Goal: Task Accomplishment & Management: Complete application form

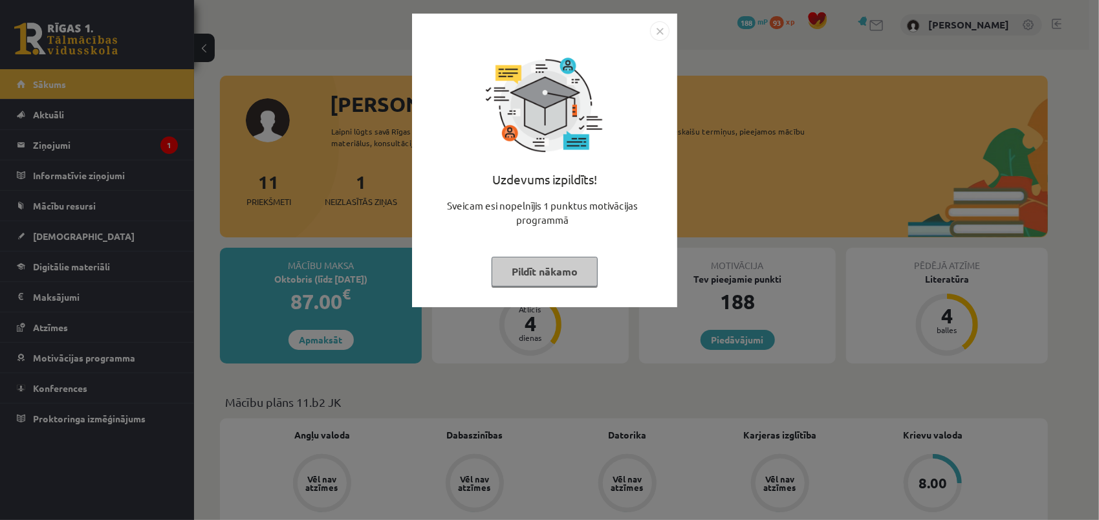
click at [508, 264] on button "Pildīt nākamo" at bounding box center [545, 272] width 106 height 30
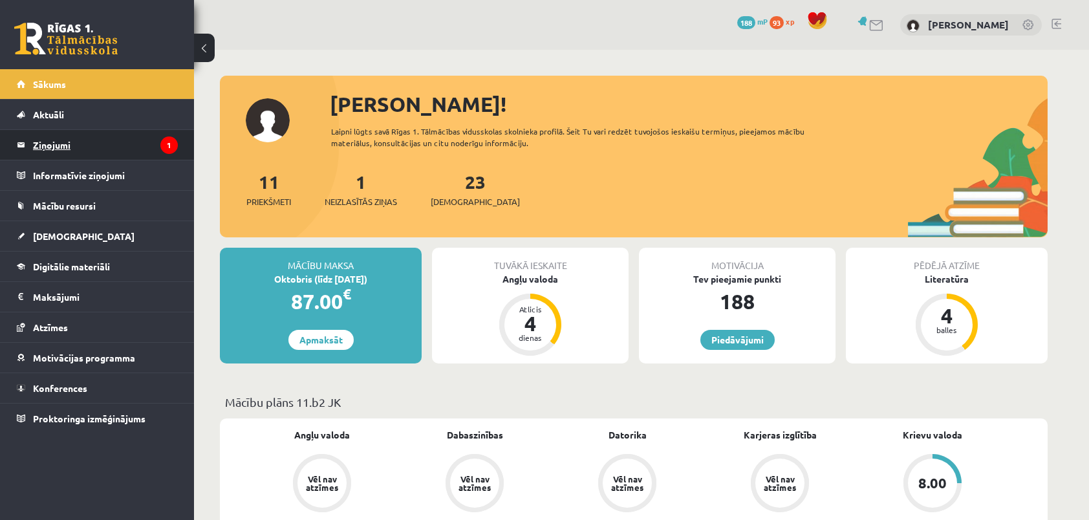
click at [61, 145] on legend "Ziņojumi 1" at bounding box center [105, 145] width 145 height 30
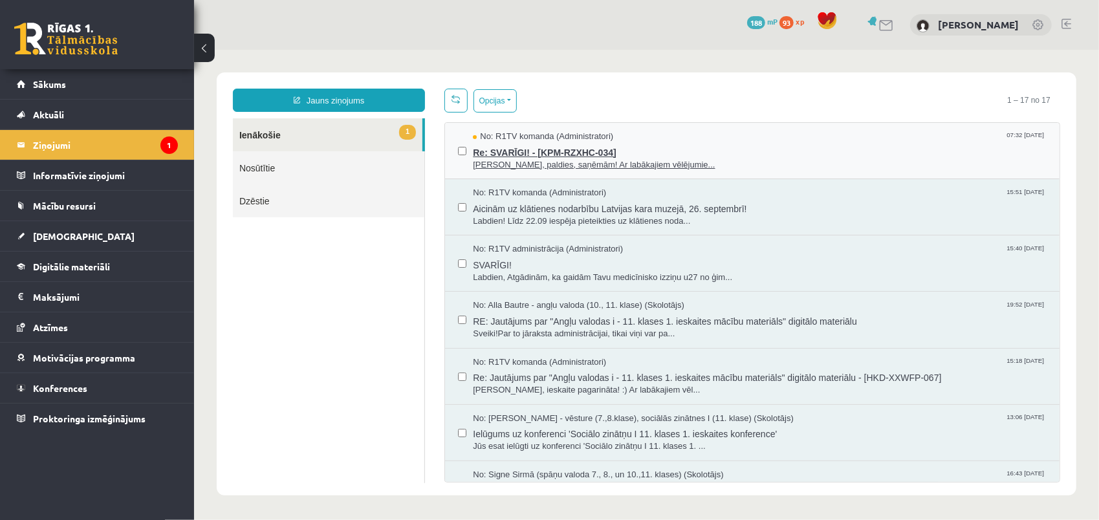
click at [593, 162] on span "Labdien, Sandra, paldies, saņēmām! Ar labākajiem vēlējumie..." at bounding box center [759, 164] width 574 height 12
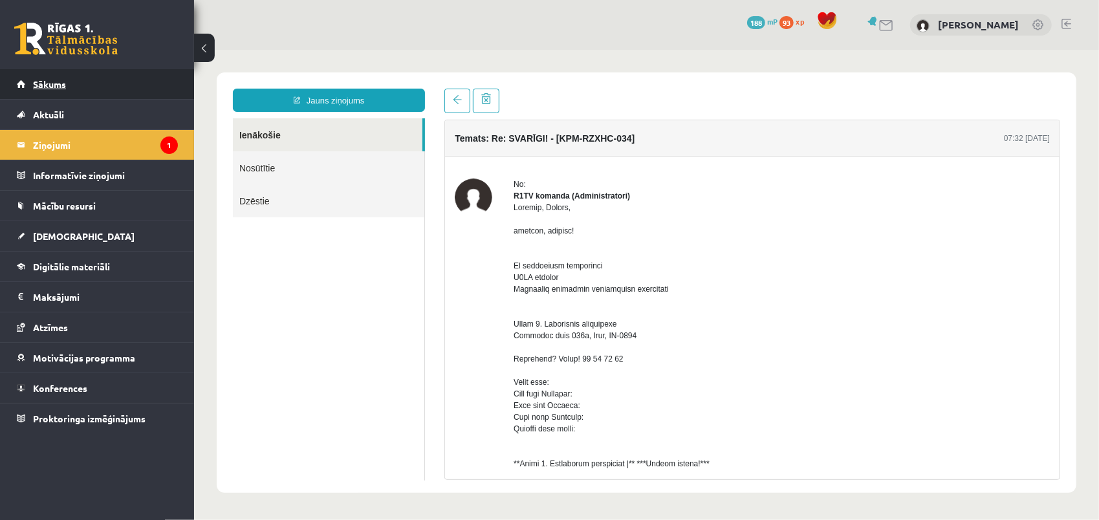
click at [50, 91] on link "Sākums" at bounding box center [97, 84] width 161 height 30
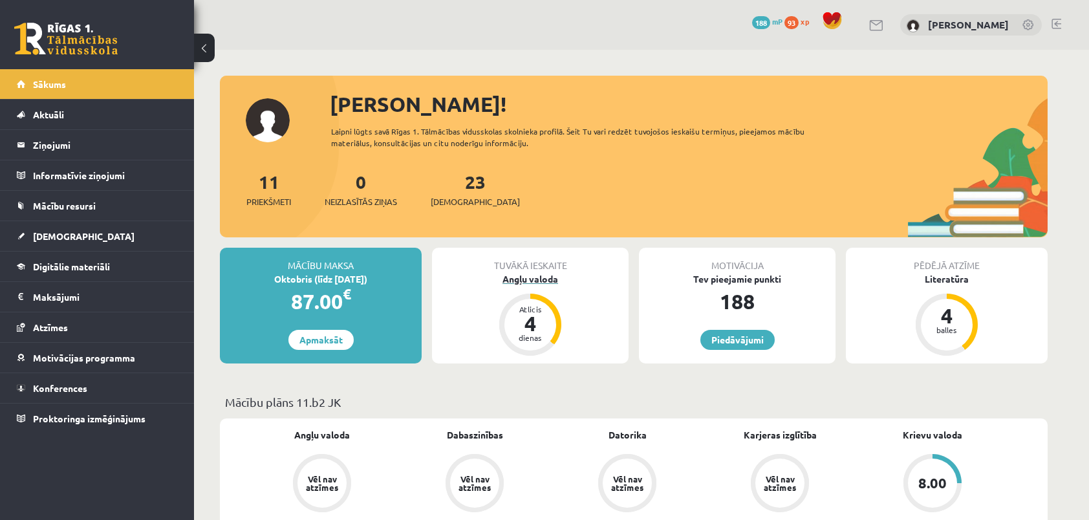
click at [531, 326] on div "4" at bounding box center [530, 323] width 39 height 21
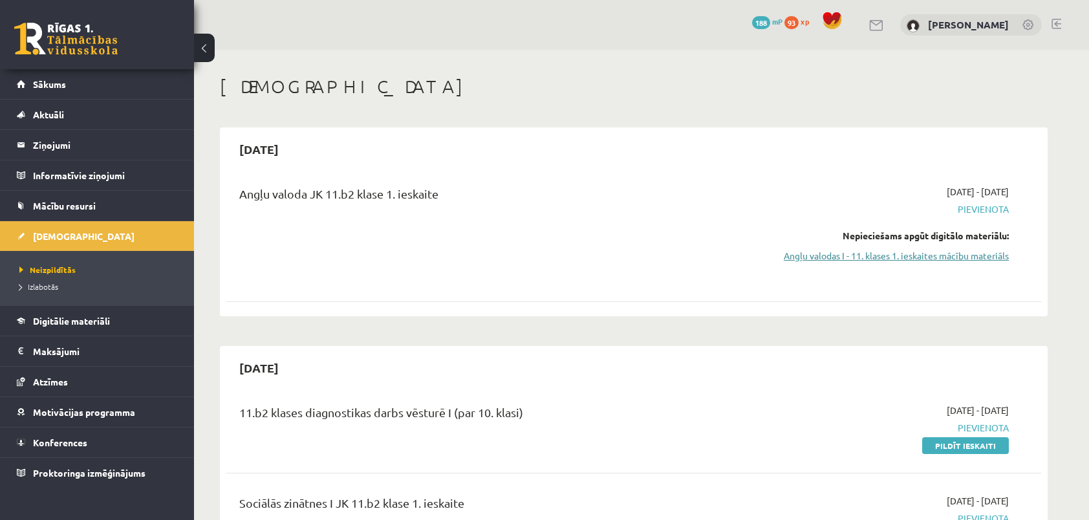
click at [887, 257] on link "Angļu valodas I - 11. klases 1. ieskaites mācību materiāls" at bounding box center [887, 256] width 244 height 14
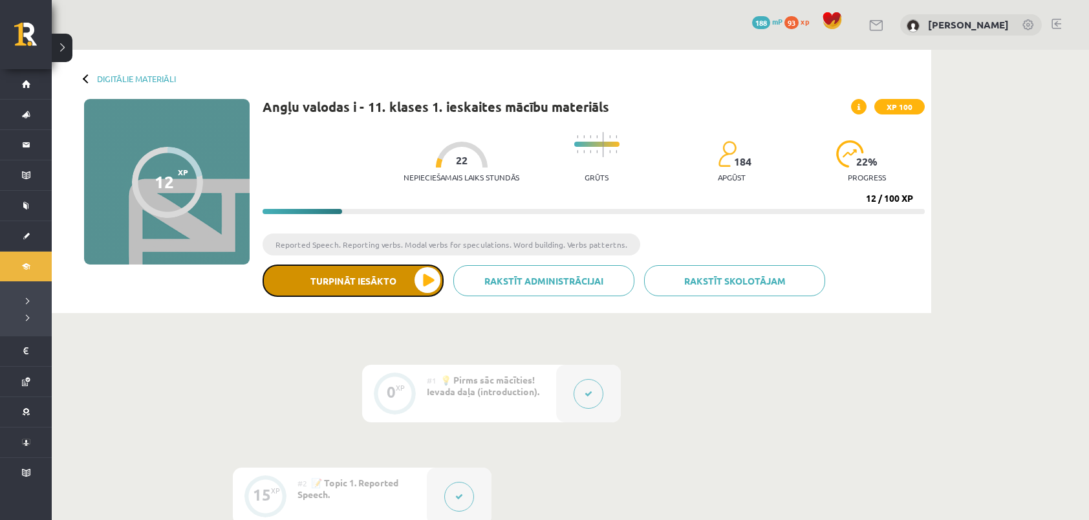
click at [330, 286] on button "Turpināt iesākto" at bounding box center [353, 281] width 181 height 32
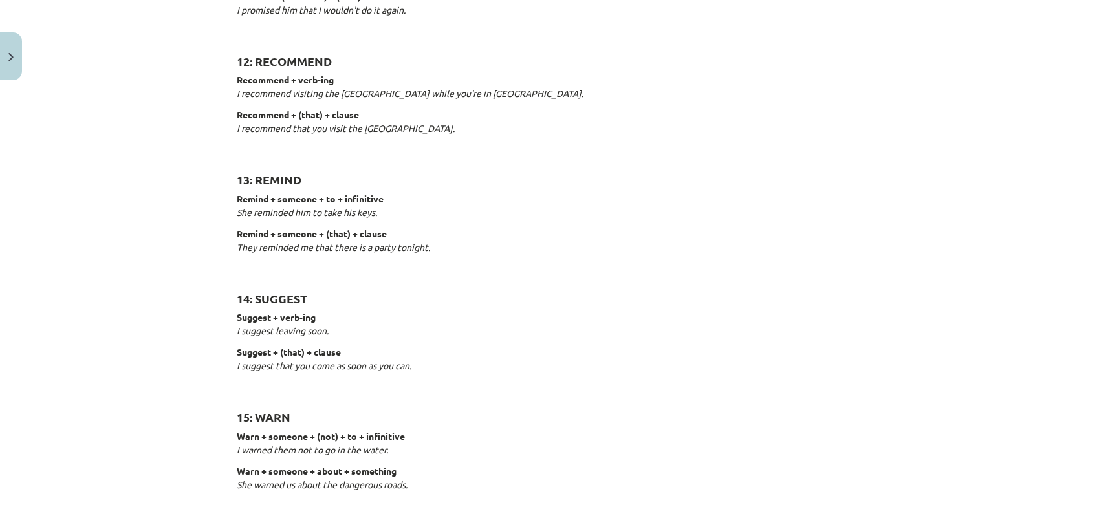
scroll to position [1976, 0]
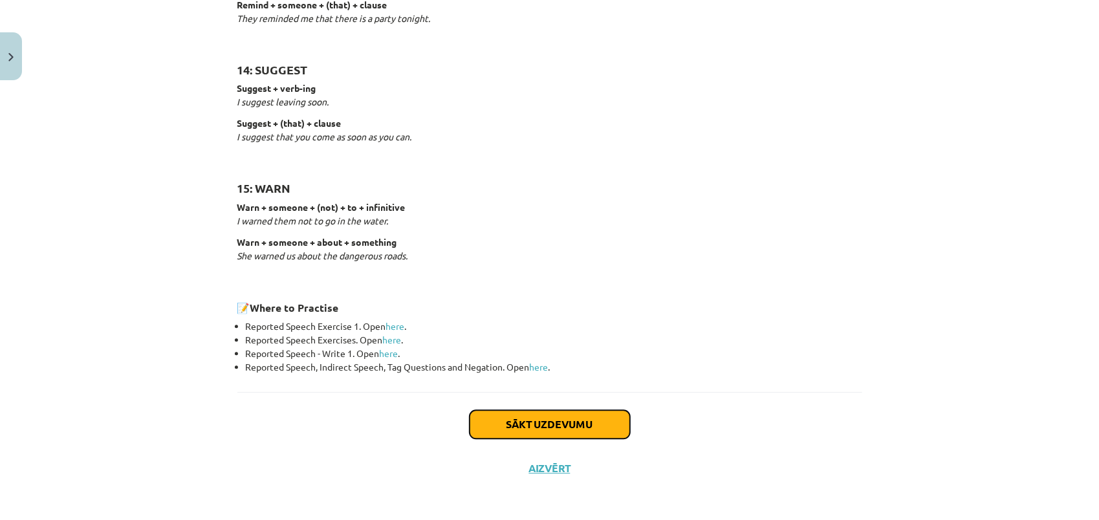
click at [520, 421] on button "Sākt uzdevumu" at bounding box center [550, 424] width 160 height 28
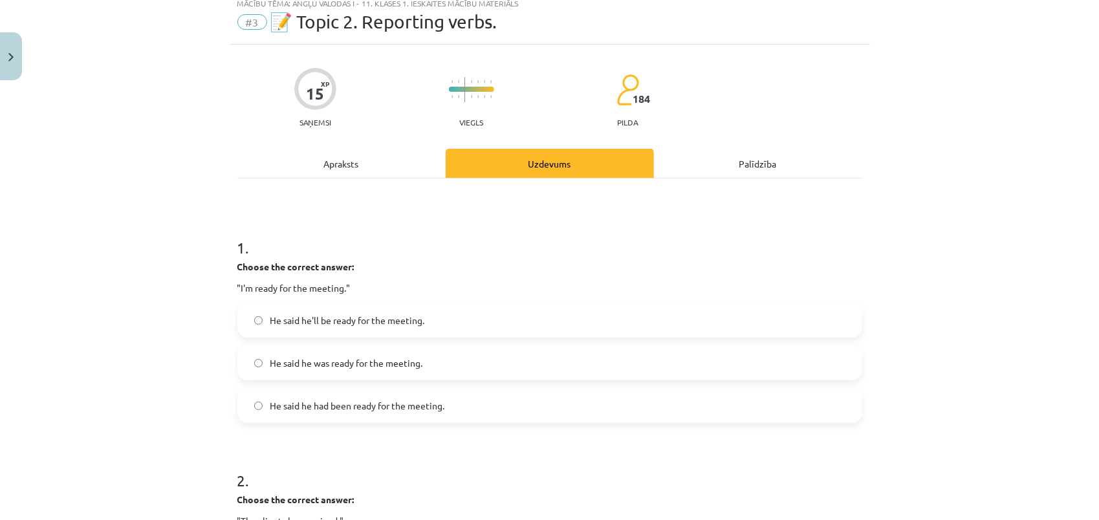
scroll to position [32, 0]
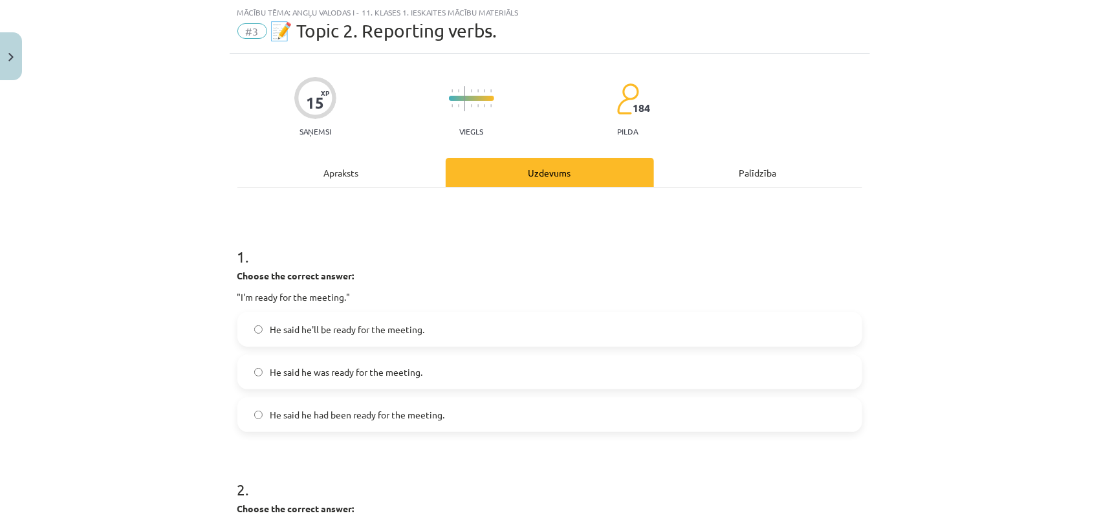
click at [297, 373] on span "He said he was ready for the meeting." at bounding box center [346, 372] width 153 height 14
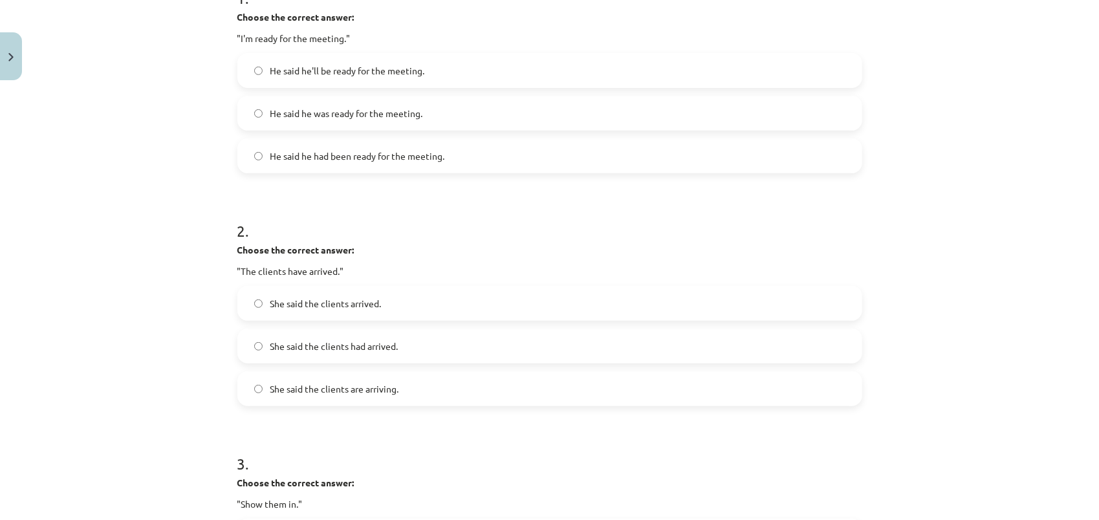
scroll to position [356, 0]
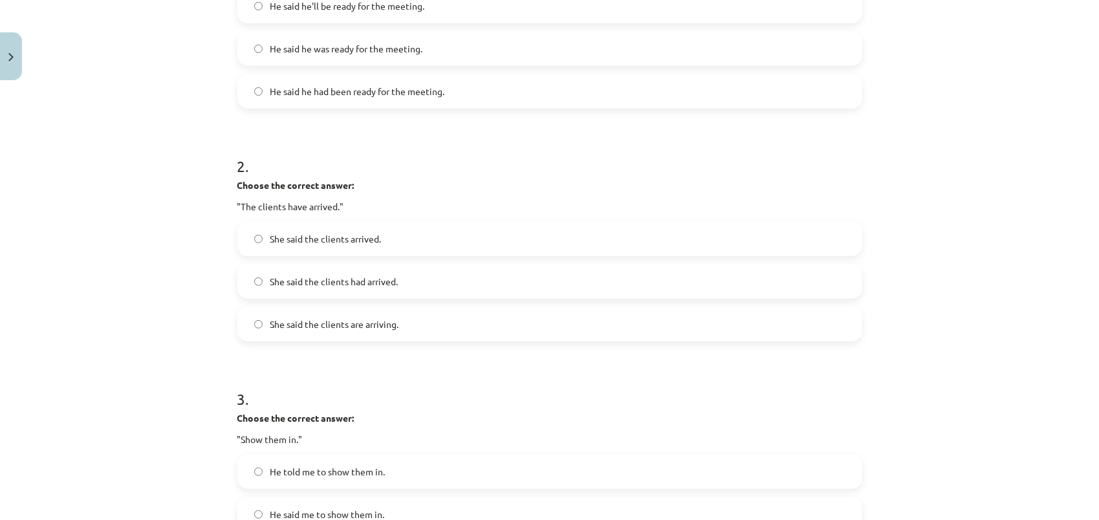
click at [291, 244] on span "She said the clients arrived." at bounding box center [325, 239] width 111 height 14
click at [283, 281] on span "She said the clients had arrived." at bounding box center [334, 282] width 128 height 14
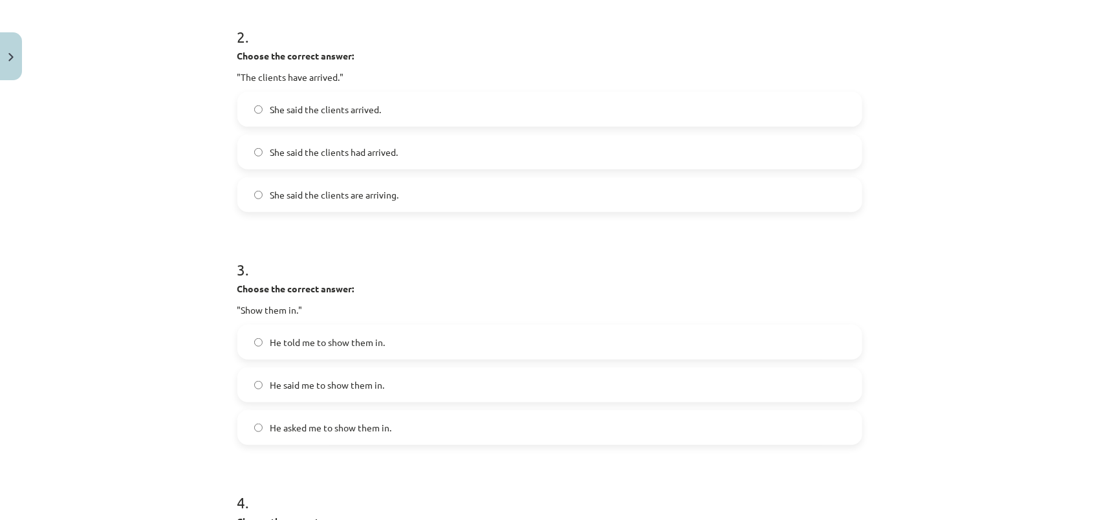
scroll to position [550, 0]
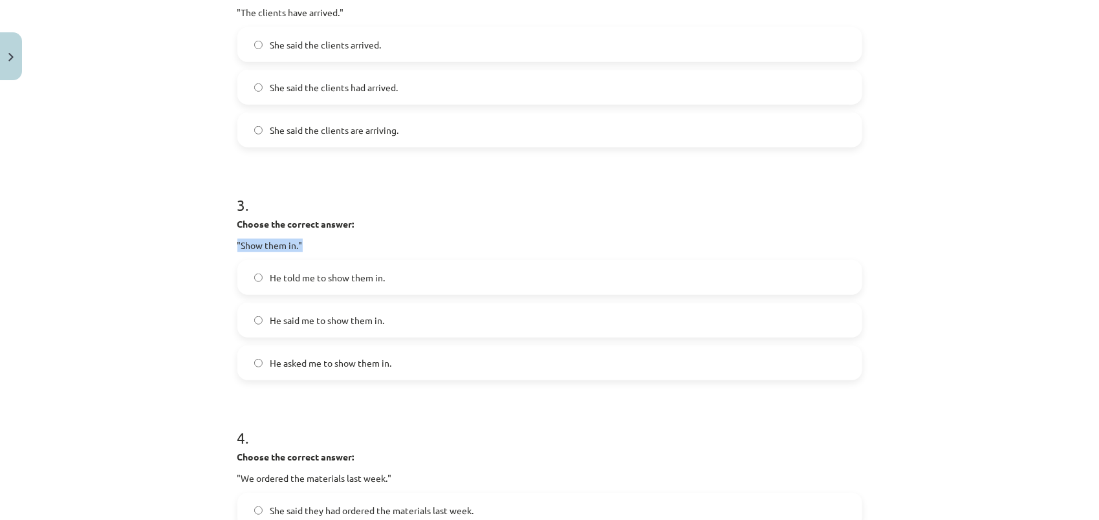
drag, startPoint x: 231, startPoint y: 244, endPoint x: 299, endPoint y: 246, distance: 67.9
click at [299, 246] on div "15 XP Saņemsi Viegls 184 pilda Apraksts Uzdevums Palīdzība 1 . Choose the corre…" at bounding box center [550, 250] width 640 height 1428
drag, startPoint x: 299, startPoint y: 246, endPoint x: 274, endPoint y: 263, distance: 30.3
click at [395, 252] on div "3 . Choose the correct answer: "Show them in." He told me to show them in. He s…" at bounding box center [549, 276] width 625 height 207
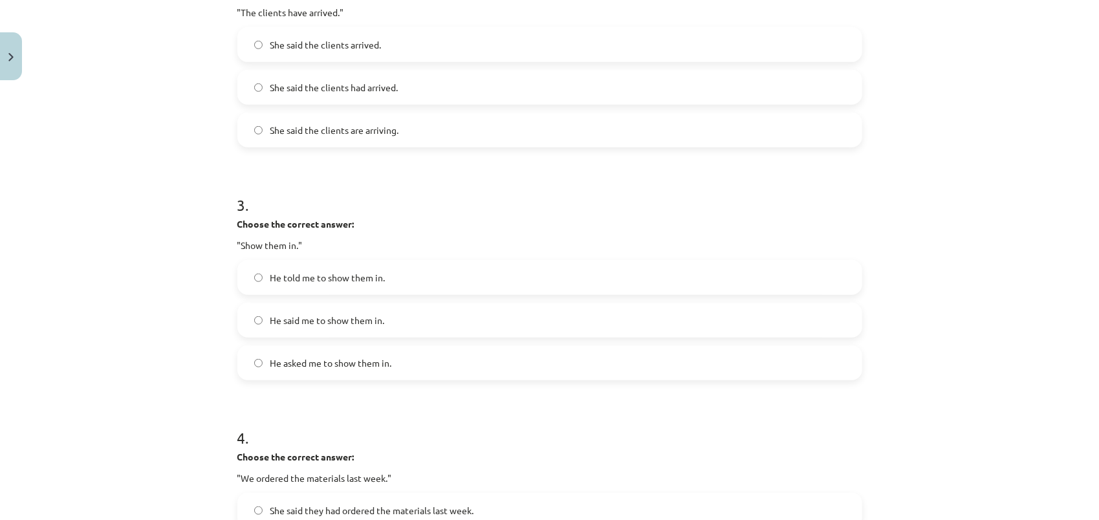
click at [340, 275] on span "He told me to show them in." at bounding box center [327, 278] width 115 height 14
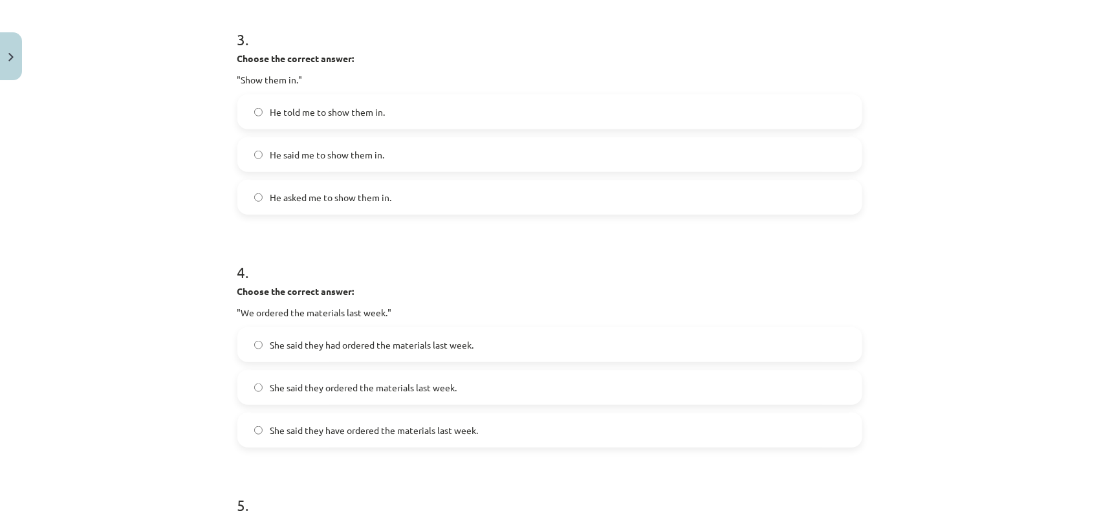
scroll to position [744, 0]
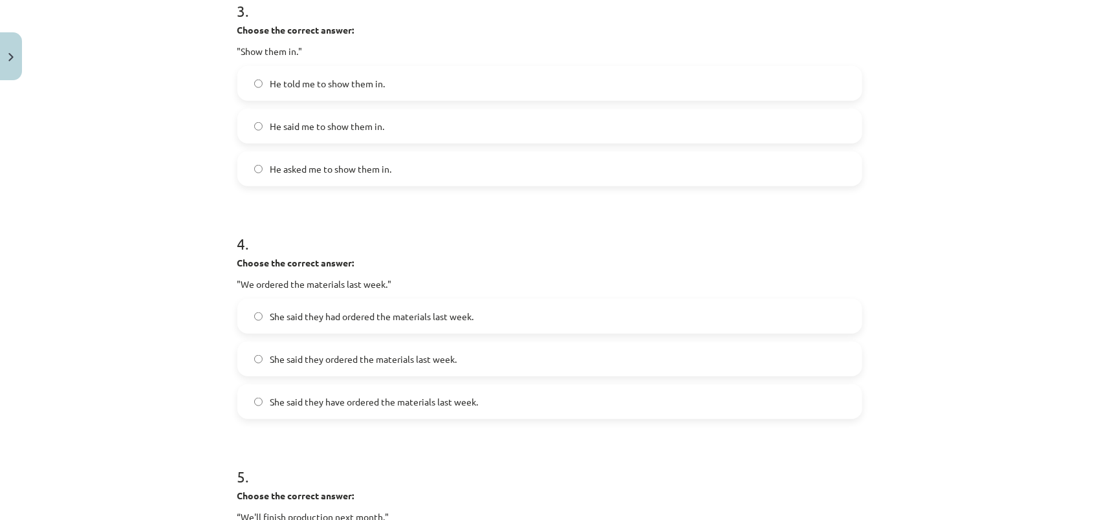
click at [396, 283] on p ""We ordered the materials last week."" at bounding box center [549, 285] width 625 height 14
click at [331, 314] on span "She said they had ordered the materials last week." at bounding box center [372, 317] width 204 height 14
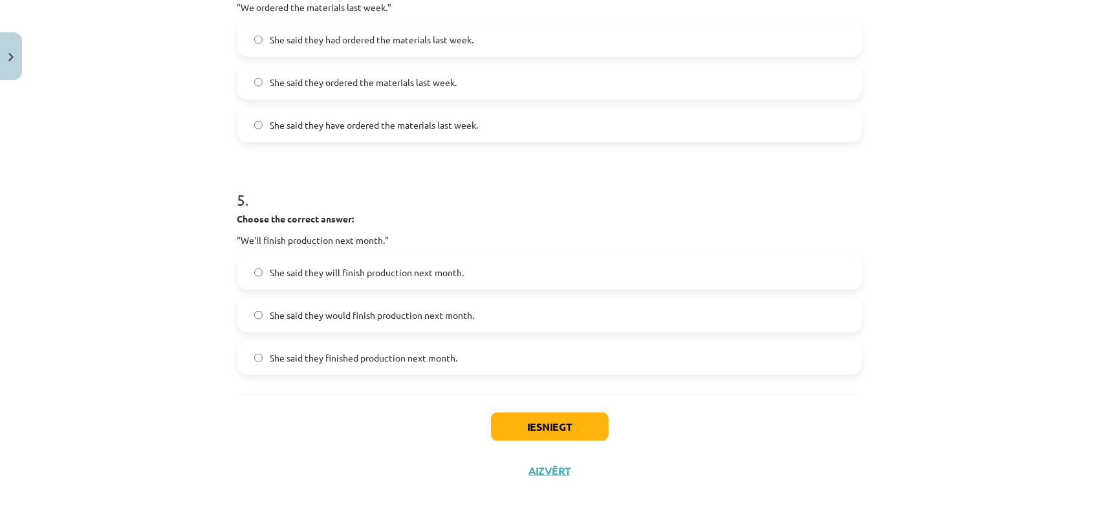
scroll to position [1025, 0]
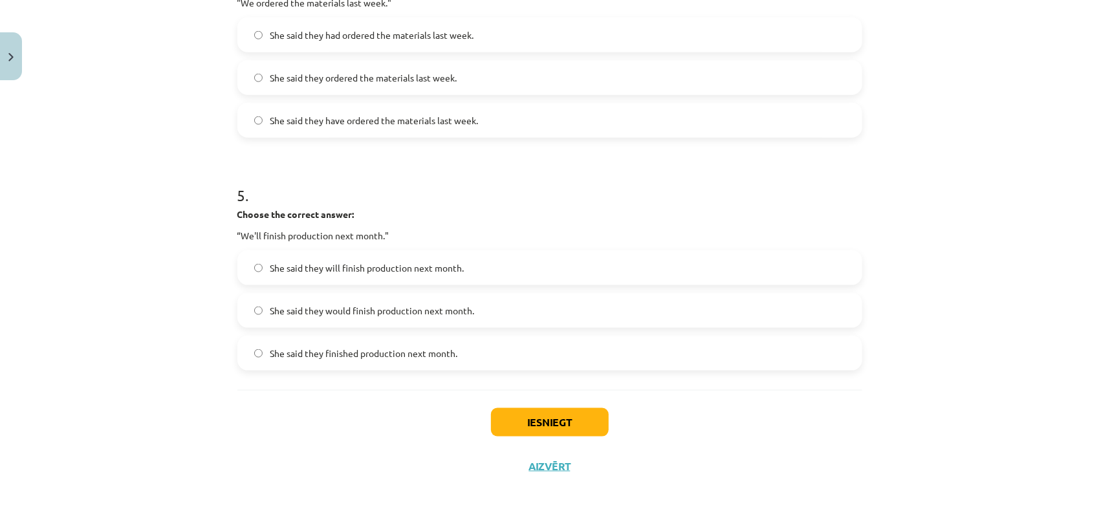
click at [308, 316] on span "She said they would finish production next month." at bounding box center [372, 311] width 204 height 14
click at [545, 421] on button "Iesniegt" at bounding box center [550, 422] width 118 height 28
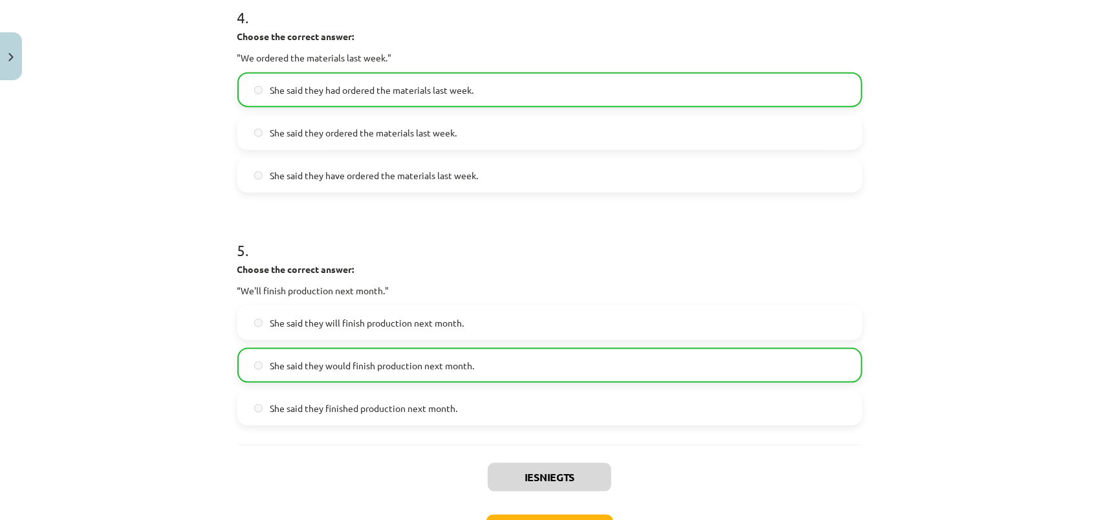
scroll to position [1066, 0]
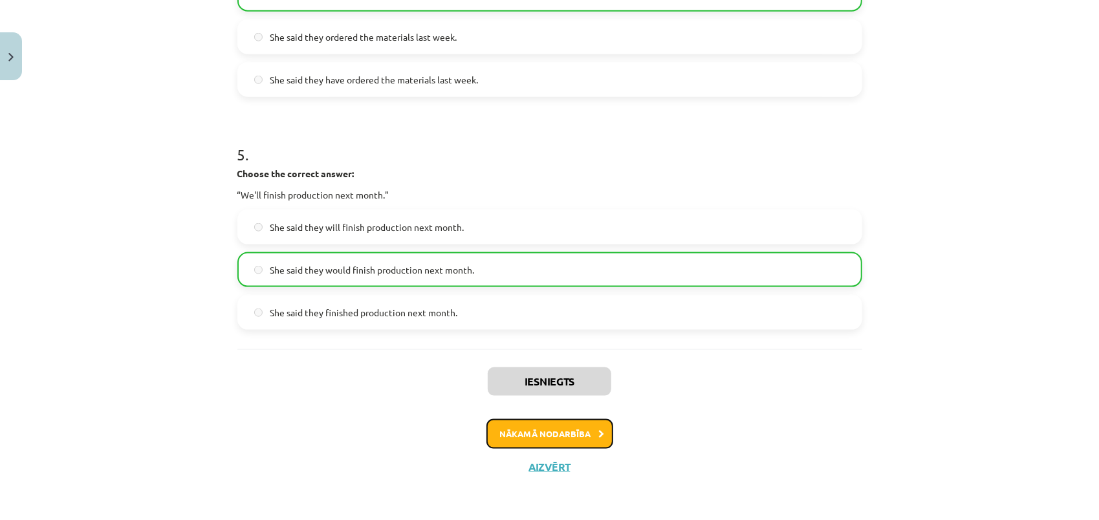
click at [525, 430] on button "Nākamā nodarbība" at bounding box center [549, 434] width 127 height 30
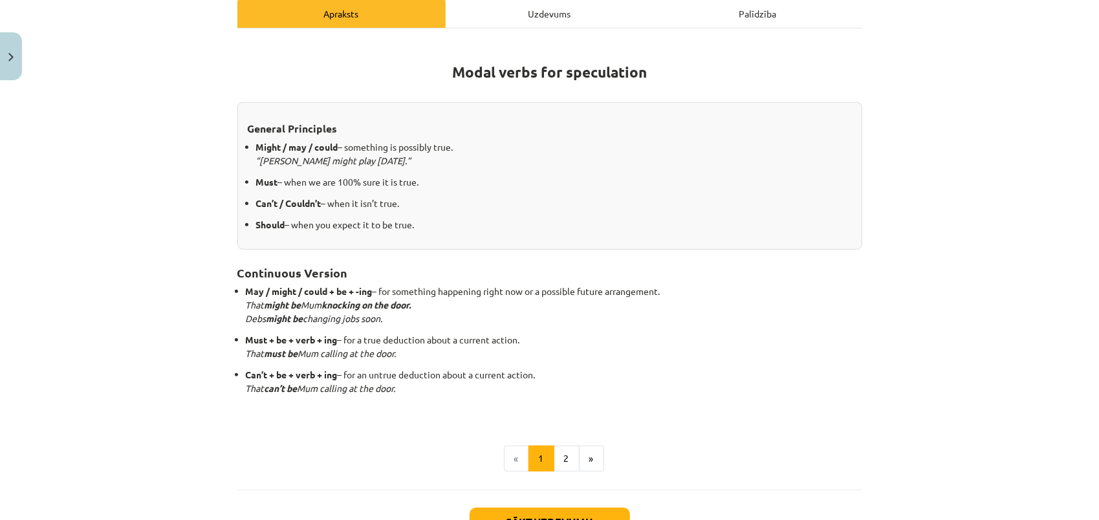
scroll to position [159, 0]
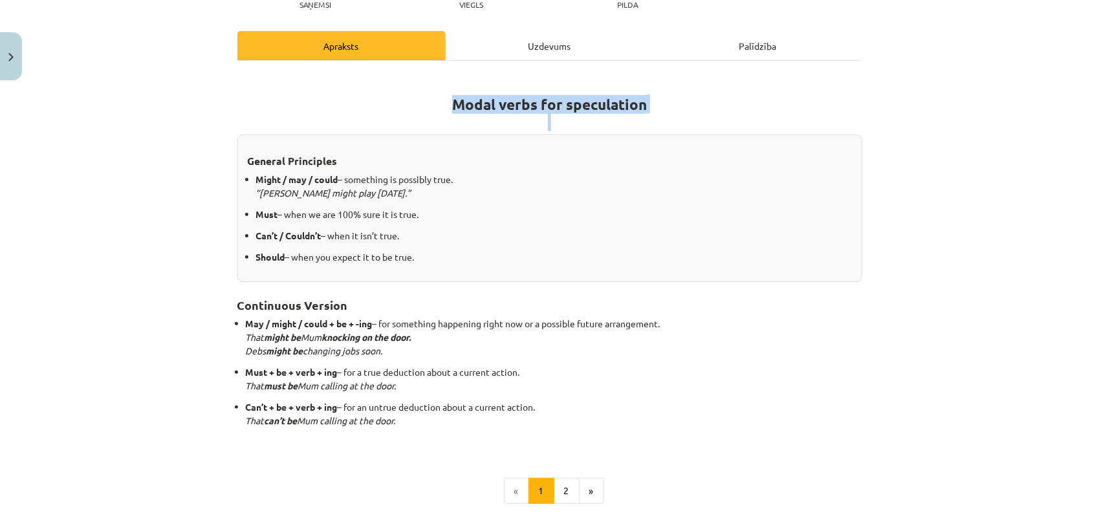
drag, startPoint x: 448, startPoint y: 105, endPoint x: 641, endPoint y: 113, distance: 193.5
click at [641, 113] on h1 "Modal verbs for speculation" at bounding box center [549, 101] width 625 height 58
drag, startPoint x: 641, startPoint y: 113, endPoint x: 550, endPoint y: 142, distance: 95.3
click at [704, 88] on h1 "Modal verbs for speculation" at bounding box center [549, 101] width 625 height 58
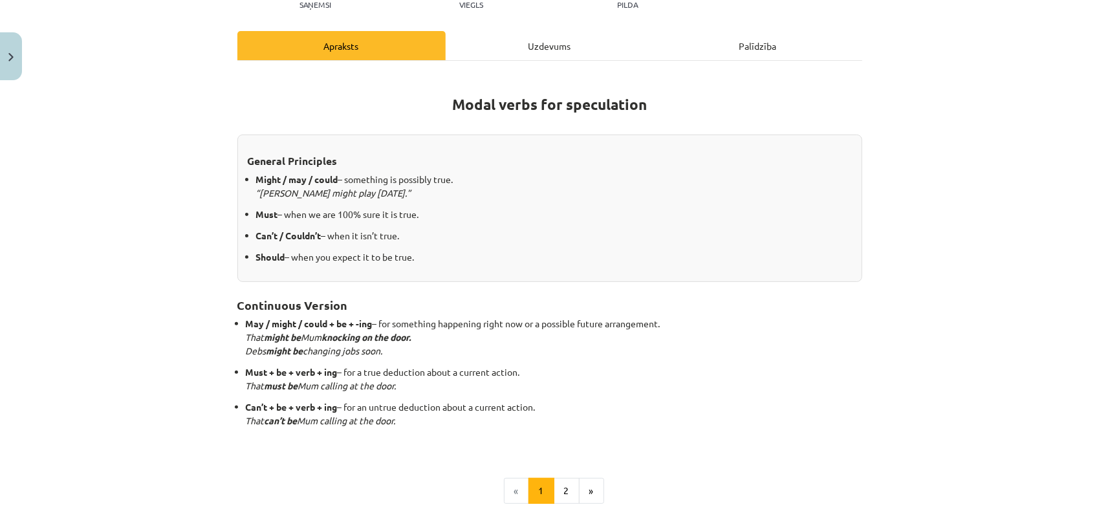
click at [668, 109] on h1 "Modal verbs for speculation" at bounding box center [549, 101] width 625 height 58
drag, startPoint x: 244, startPoint y: 159, endPoint x: 347, endPoint y: 159, distance: 102.9
click at [347, 159] on h3 "General Principles" at bounding box center [550, 157] width 604 height 24
drag, startPoint x: 347, startPoint y: 159, endPoint x: 296, endPoint y: 176, distance: 53.2
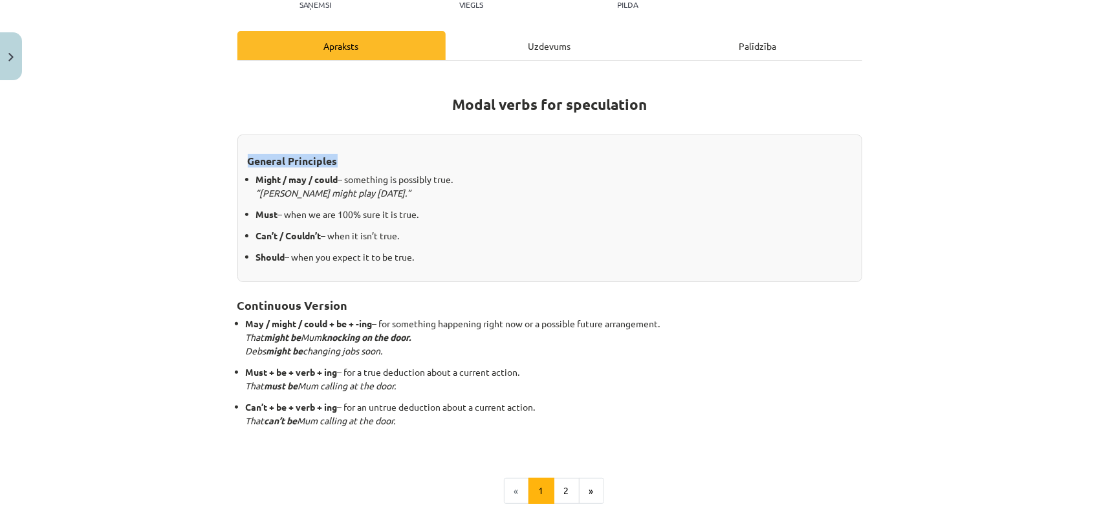
click at [362, 153] on h3 "General Principles" at bounding box center [550, 157] width 604 height 24
click at [162, 237] on div "Mācību tēma: Angļu valodas i - 11. klases 1. ieskaites mācību materiāls #4 📝 To…" at bounding box center [549, 260] width 1099 height 520
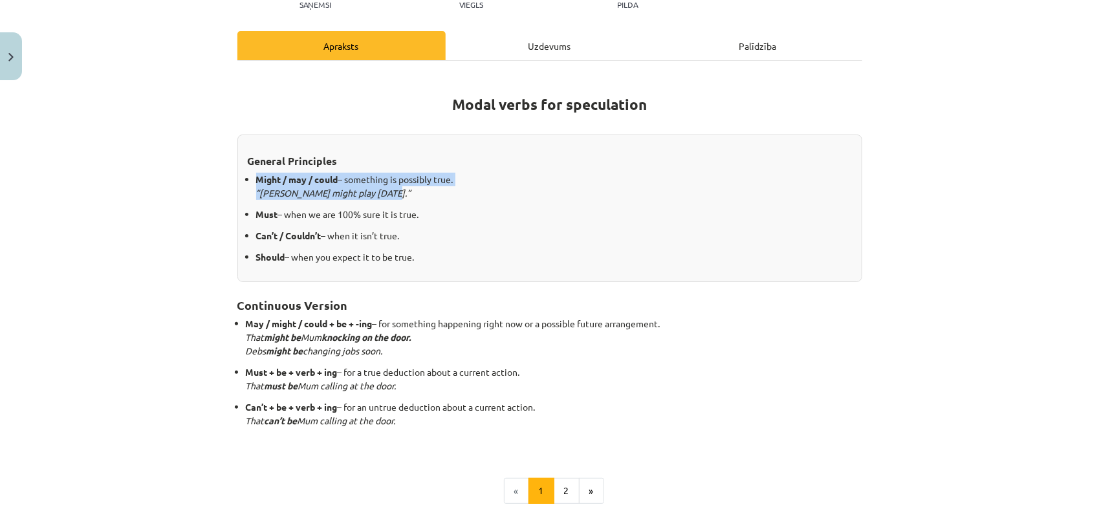
drag, startPoint x: 241, startPoint y: 180, endPoint x: 435, endPoint y: 188, distance: 194.2
click at [435, 188] on li "Might / may / could – something is possibly true. “Messi might play on Saturday…" at bounding box center [554, 186] width 596 height 27
drag, startPoint x: 435, startPoint y: 188, endPoint x: 358, endPoint y: 206, distance: 78.9
click at [684, 217] on p "Must – when we are 100% sure it is true." at bounding box center [554, 215] width 596 height 14
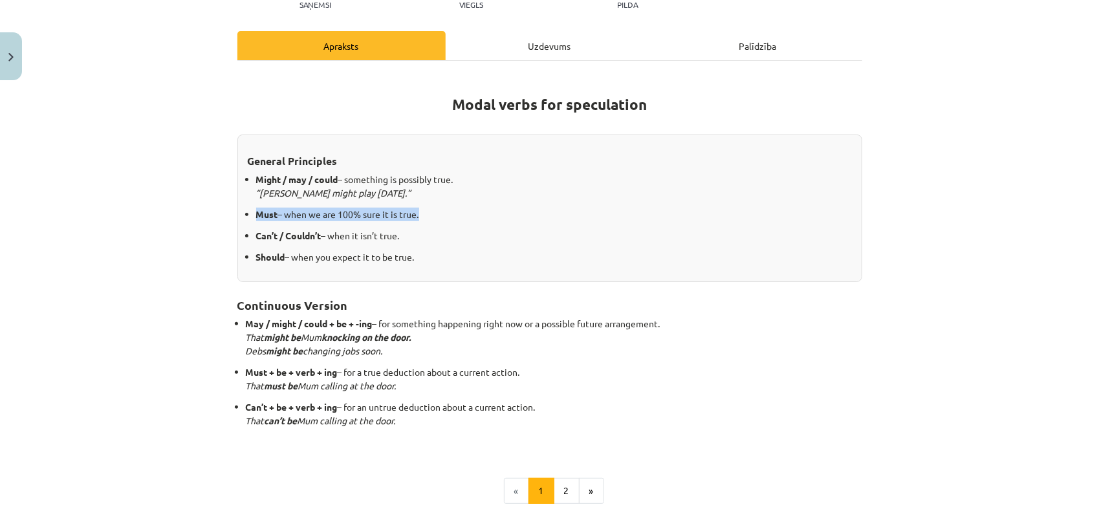
drag, startPoint x: 245, startPoint y: 213, endPoint x: 434, endPoint y: 221, distance: 189.7
click at [434, 221] on ul "Might / may / could – something is possibly true. “Messi might play on Saturday…" at bounding box center [550, 218] width 604 height 91
click at [425, 234] on p "Can’t / Couldn’t – when it isn’t true." at bounding box center [554, 236] width 596 height 14
drag, startPoint x: 239, startPoint y: 232, endPoint x: 418, endPoint y: 241, distance: 178.7
click at [418, 241] on div "General Principles Might / may / could – something is possibly true. “Messi mig…" at bounding box center [549, 208] width 625 height 147
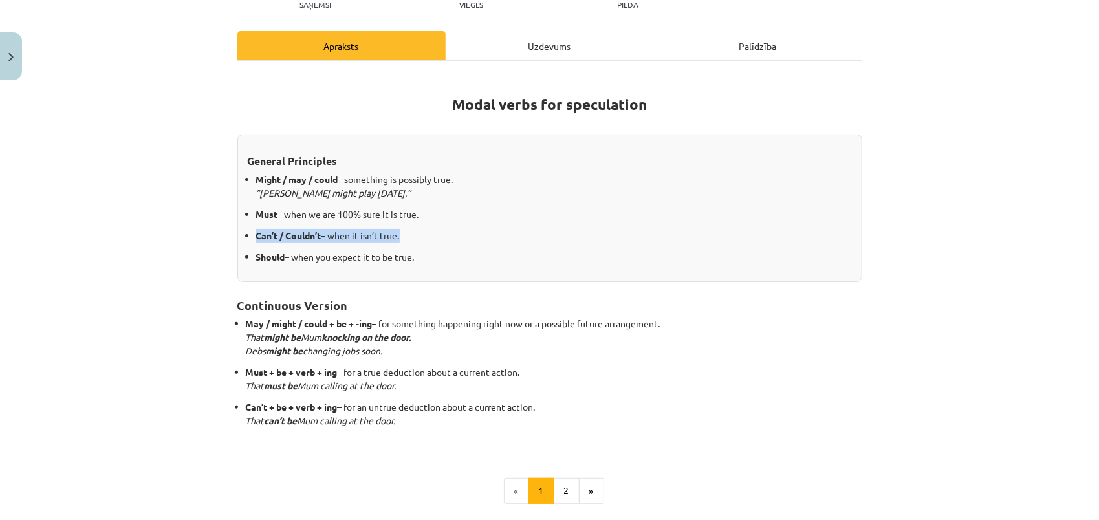
drag, startPoint x: 418, startPoint y: 241, endPoint x: 329, endPoint y: 269, distance: 93.1
click at [595, 239] on p "Can’t / Couldn’t – when it isn’t true." at bounding box center [554, 236] width 596 height 14
drag, startPoint x: 240, startPoint y: 254, endPoint x: 417, endPoint y: 252, distance: 176.6
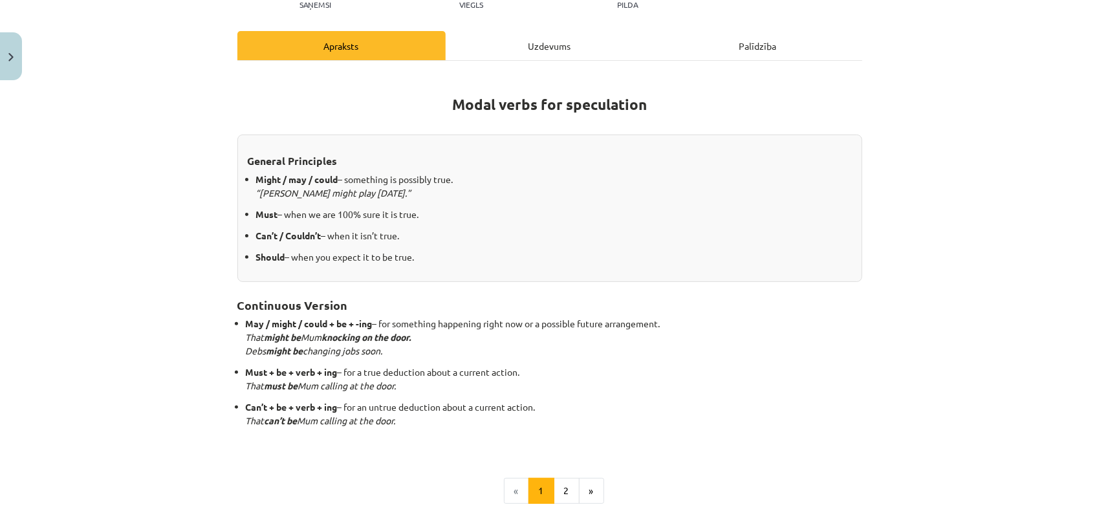
click at [417, 252] on div "General Principles Might / may / could – something is possibly true. “Messi mig…" at bounding box center [549, 208] width 625 height 147
drag, startPoint x: 417, startPoint y: 252, endPoint x: 337, endPoint y: 269, distance: 81.3
click at [437, 286] on h2 "Continuous Version" at bounding box center [549, 298] width 625 height 32
drag, startPoint x: 229, startPoint y: 301, endPoint x: 348, endPoint y: 300, distance: 119.0
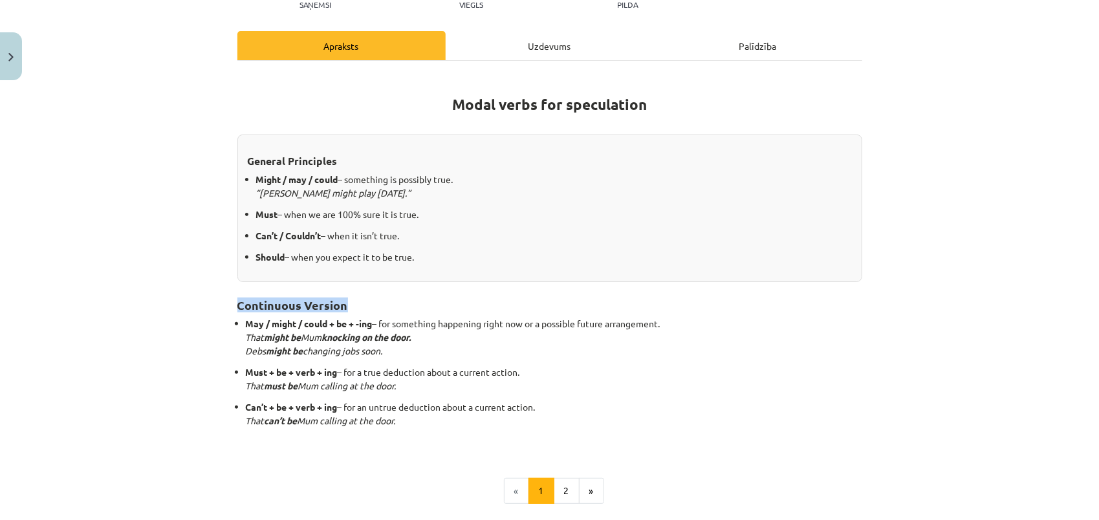
click at [348, 300] on div "15 XP Saņemsi Viegls 184 pilda Apraksts Uzdevums Palīdzība Modal verbs for spec…" at bounding box center [550, 273] width 640 height 693
drag, startPoint x: 348, startPoint y: 300, endPoint x: 297, endPoint y: 321, distance: 55.1
click at [176, 329] on div "Mācību tēma: Angļu valodas i - 11. klases 1. ieskaites mācību materiāls #4 📝 To…" at bounding box center [549, 260] width 1099 height 520
click at [385, 296] on h2 "Continuous Version" at bounding box center [549, 298] width 625 height 32
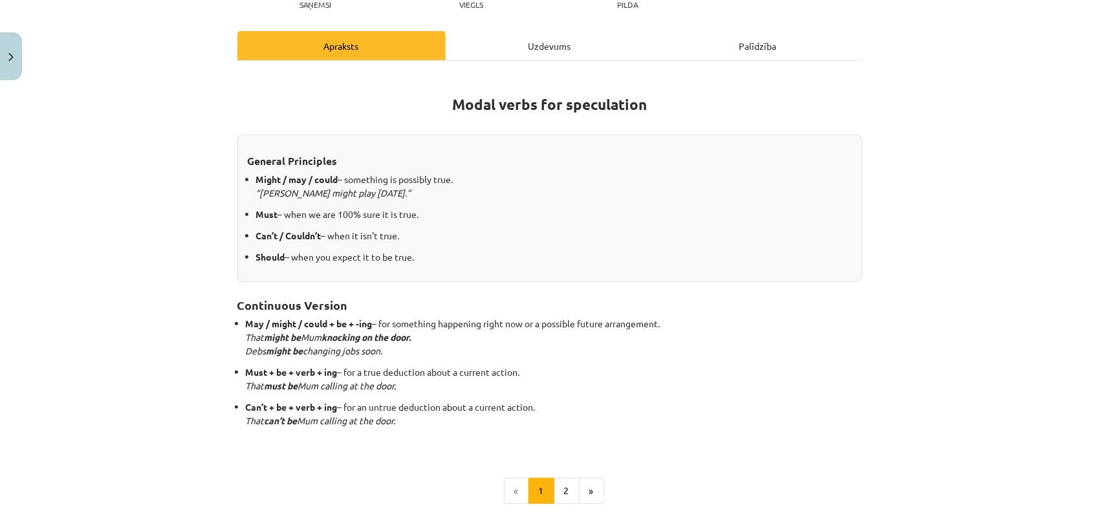
drag, startPoint x: 230, startPoint y: 320, endPoint x: 671, endPoint y: 328, distance: 441.2
click at [671, 328] on div "15 XP Saņemsi Viegls 184 pilda Apraksts Uzdevums Palīdzība Modal verbs for spec…" at bounding box center [550, 273] width 640 height 693
click at [223, 347] on div "Mācību tēma: Angļu valodas i - 11. klases 1. ieskaites mācību materiāls #4 📝 To…" at bounding box center [549, 260] width 1099 height 520
drag, startPoint x: 343, startPoint y: 365, endPoint x: 524, endPoint y: 372, distance: 181.2
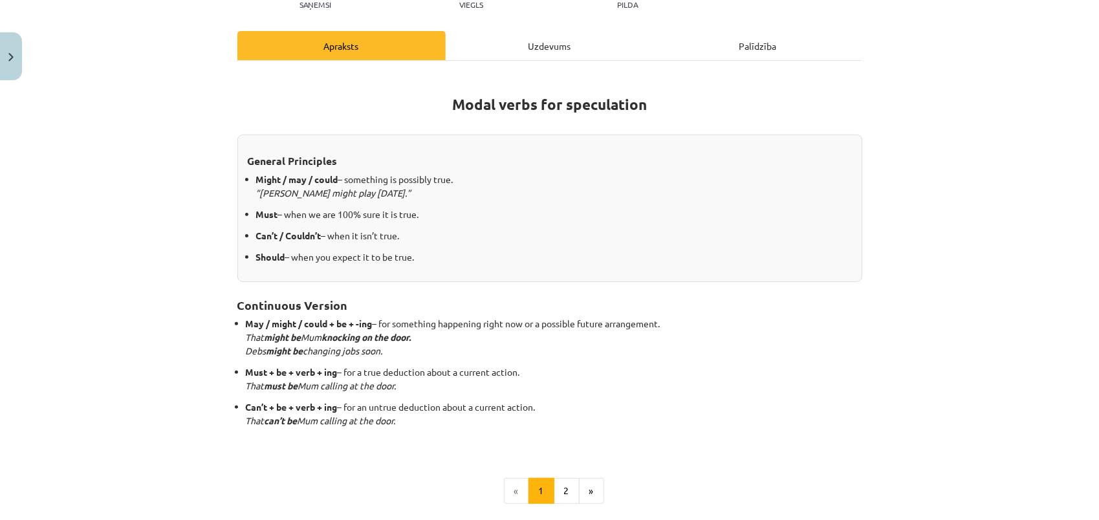
click at [524, 372] on p "Must + be + verb + ing – for a true deduction about a current action. That must…" at bounding box center [554, 378] width 616 height 27
drag, startPoint x: 433, startPoint y: 435, endPoint x: 419, endPoint y: 436, distance: 14.3
click at [431, 435] on p at bounding box center [549, 442] width 625 height 14
drag, startPoint x: 343, startPoint y: 402, endPoint x: 382, endPoint y: 402, distance: 39.5
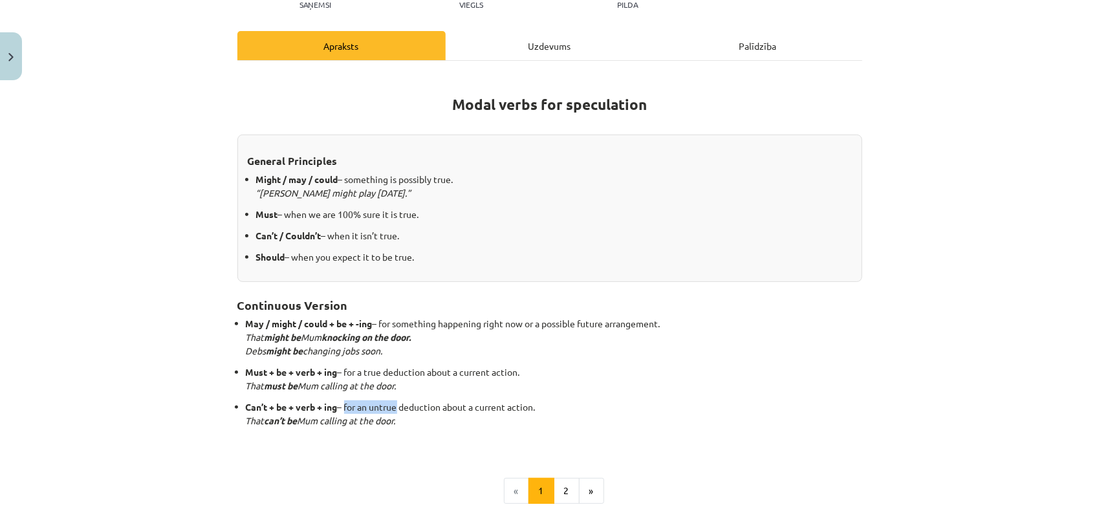
click at [388, 402] on p "Can’t + be + verb + ing – for an untrue deduction about a current action. That …" at bounding box center [554, 413] width 616 height 27
drag, startPoint x: 230, startPoint y: 406, endPoint x: 550, endPoint y: 419, distance: 320.5
click at [550, 419] on div "15 XP Saņemsi Viegls 184 pilda Apraksts Uzdevums Palīdzība Modal verbs for spec…" at bounding box center [550, 273] width 640 height 693
click at [792, 295] on h2 "Continuous Version" at bounding box center [549, 298] width 625 height 32
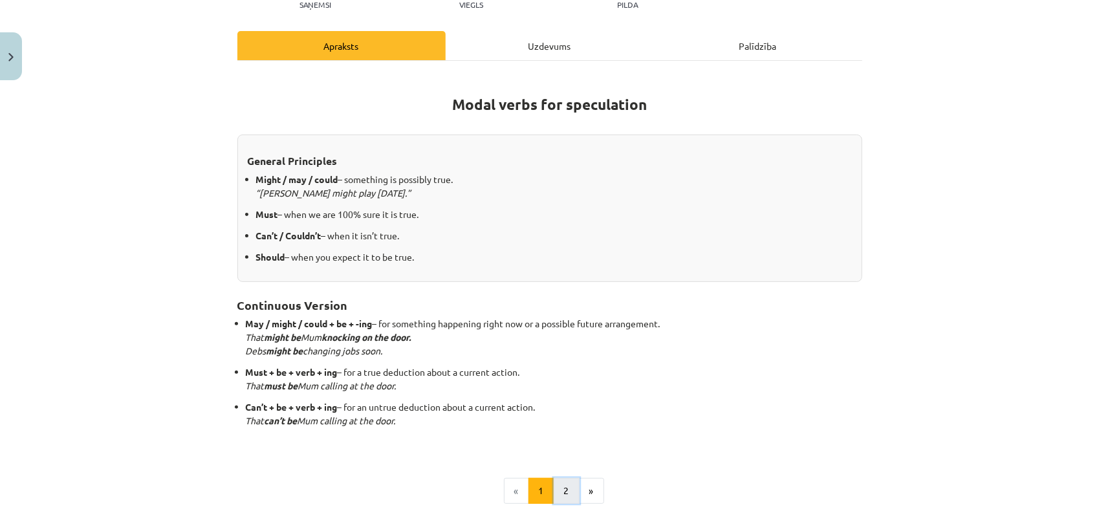
click at [564, 497] on button "2" at bounding box center [567, 491] width 26 height 26
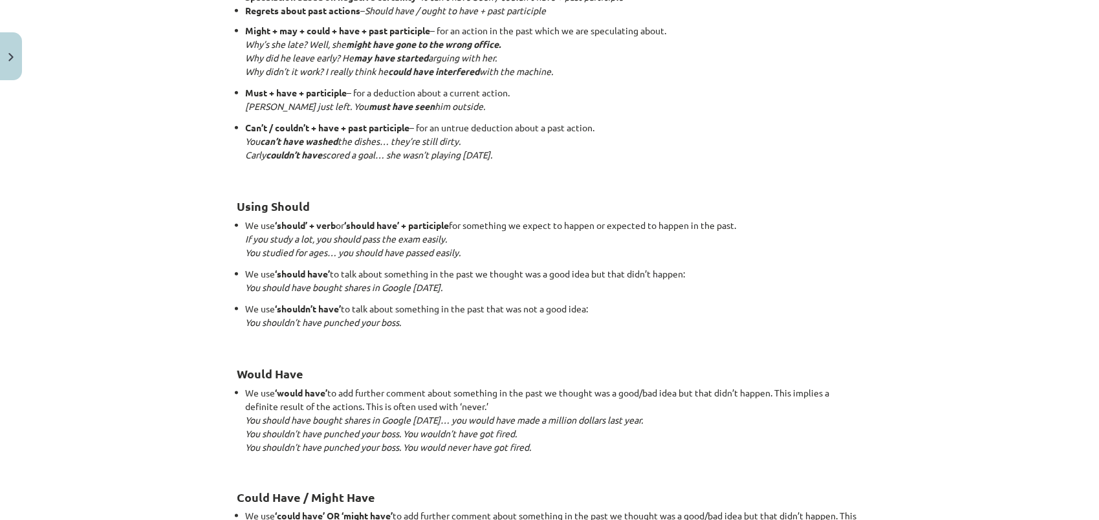
scroll to position [830, 0]
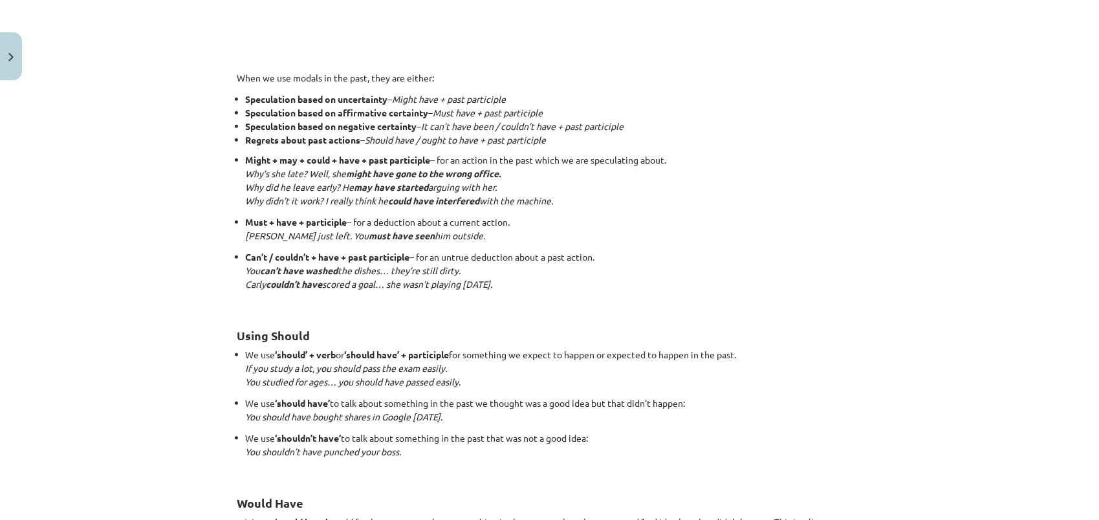
click at [648, 124] on li "Speculation based on negative certainty – It can’t have been / couldn’t have + …" at bounding box center [554, 127] width 616 height 14
